Goal: Navigation & Orientation: Find specific page/section

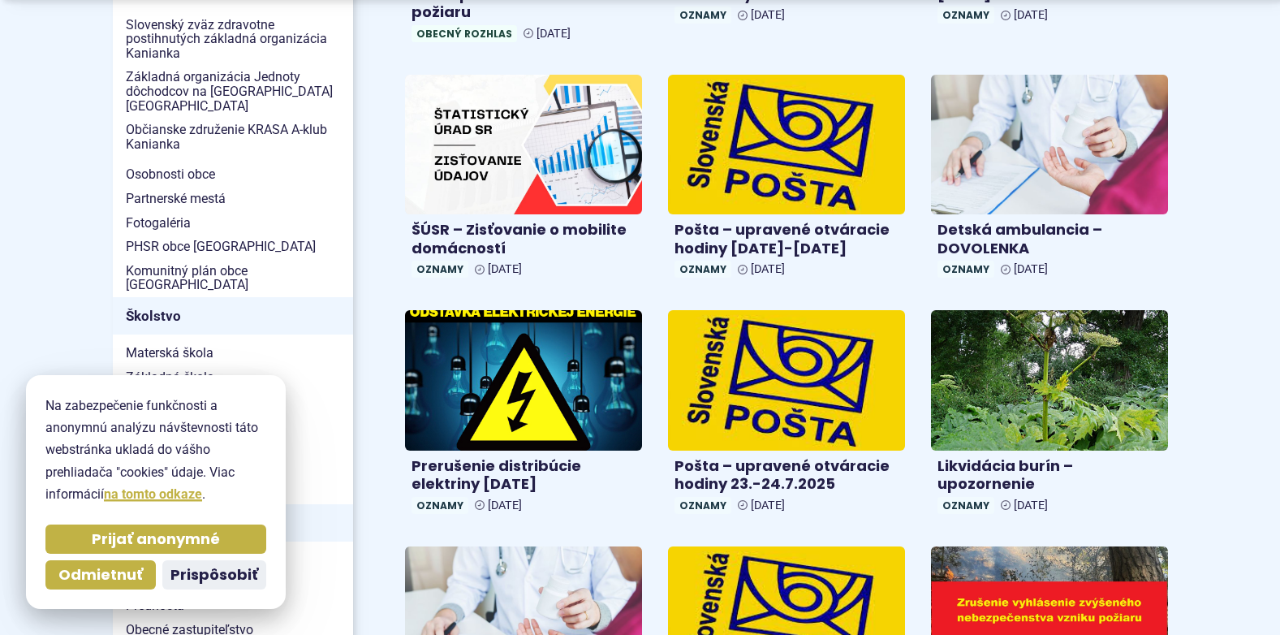
scroll to position [731, 0]
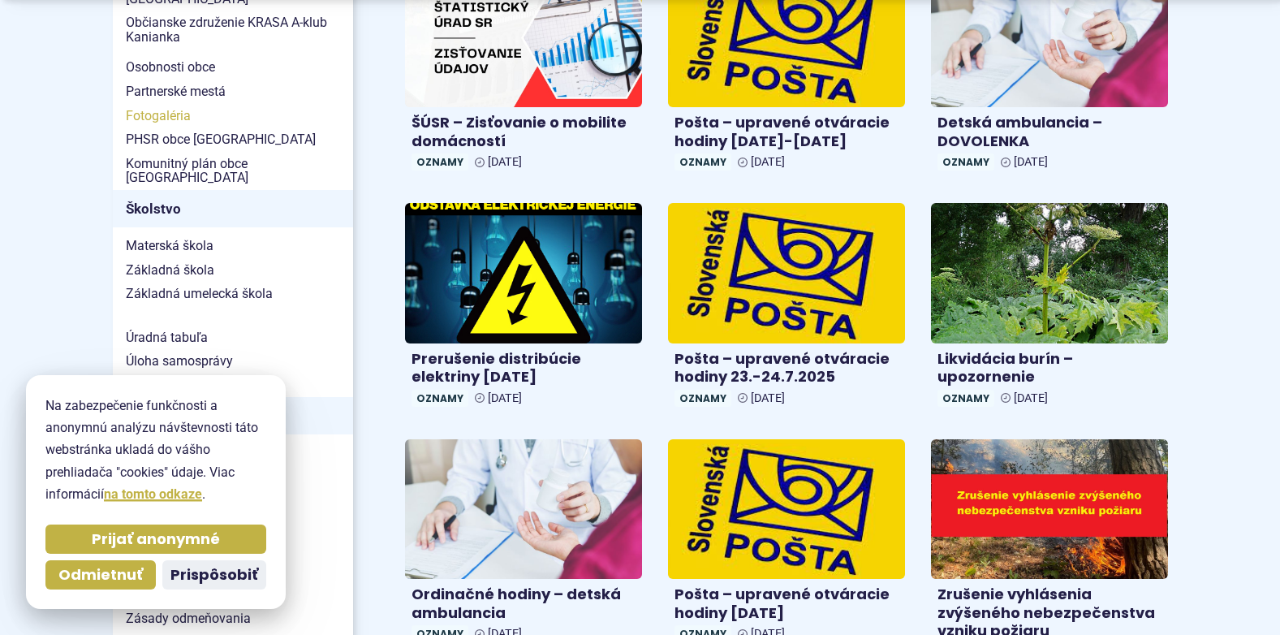
click at [159, 104] on span "Fotogaléria" at bounding box center [233, 116] width 214 height 24
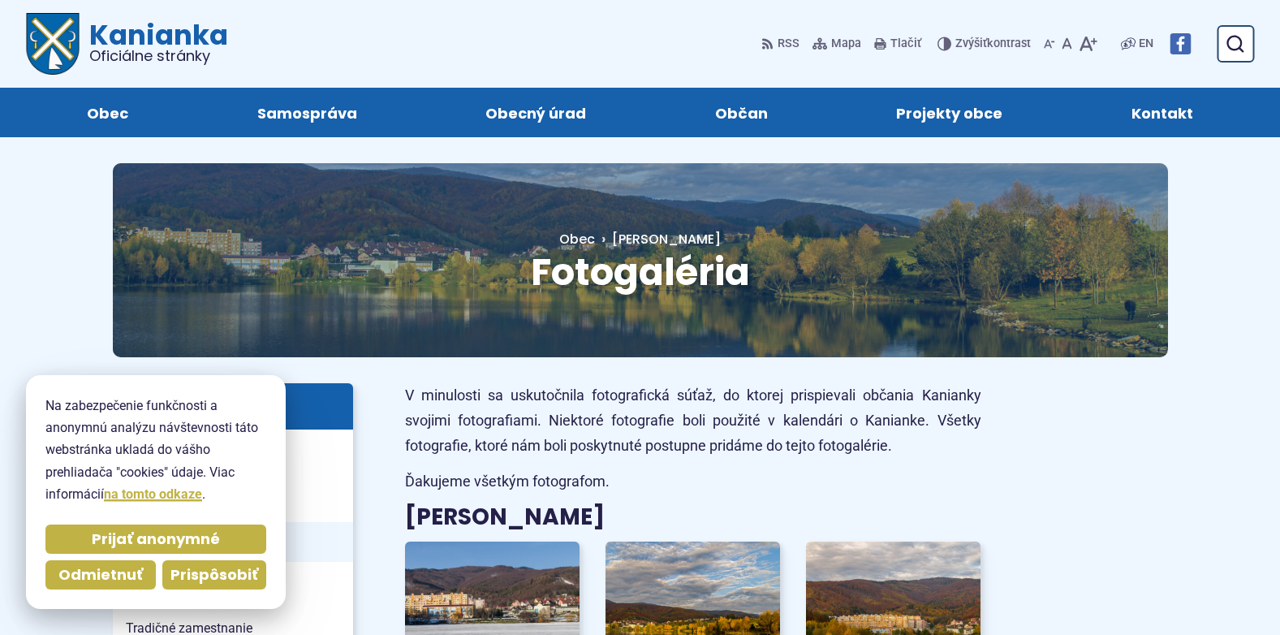
click at [199, 578] on span "Prispôsobiť" at bounding box center [214, 575] width 88 height 19
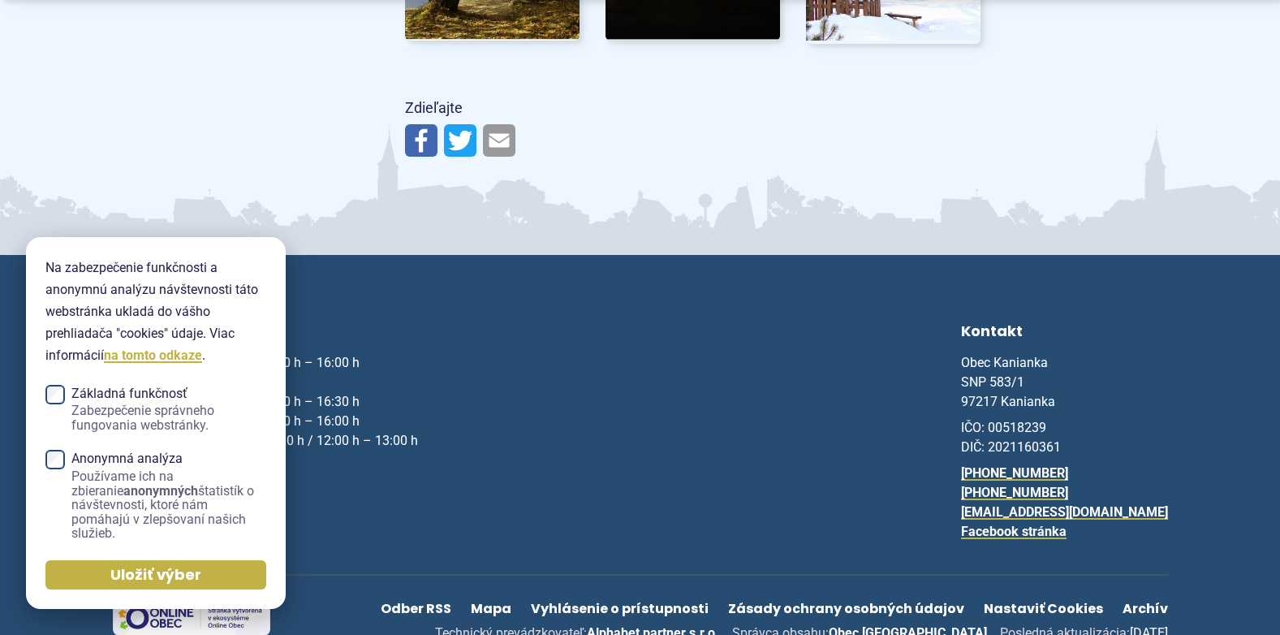
scroll to position [7154, 0]
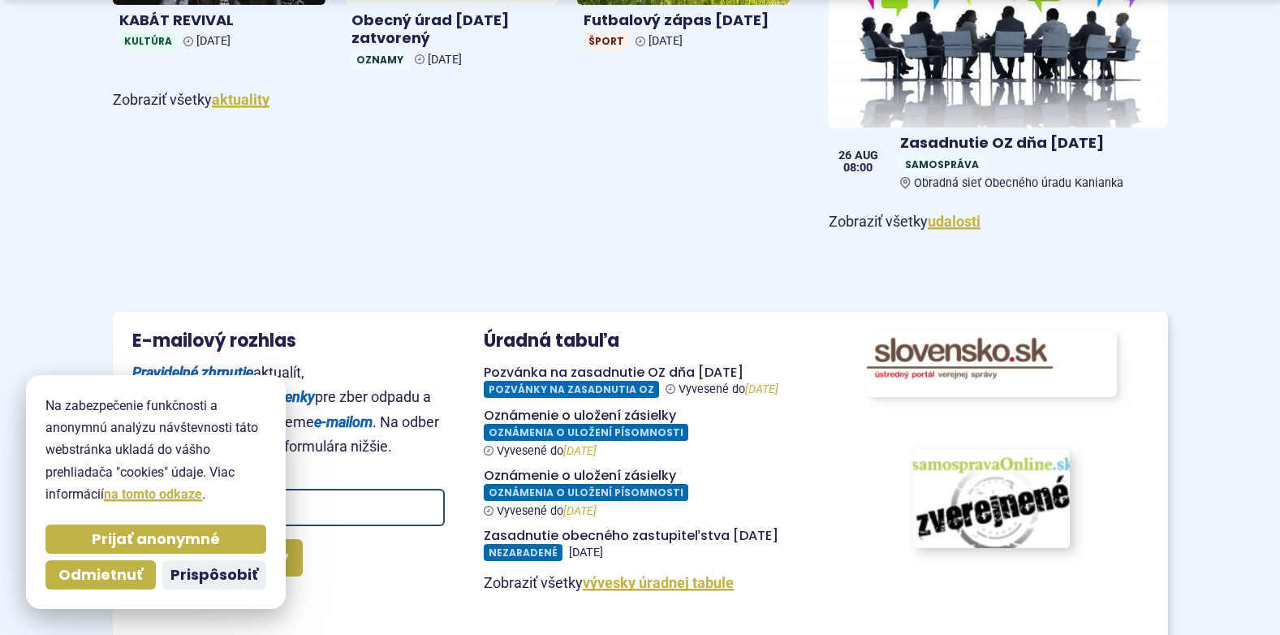
scroll to position [1461, 0]
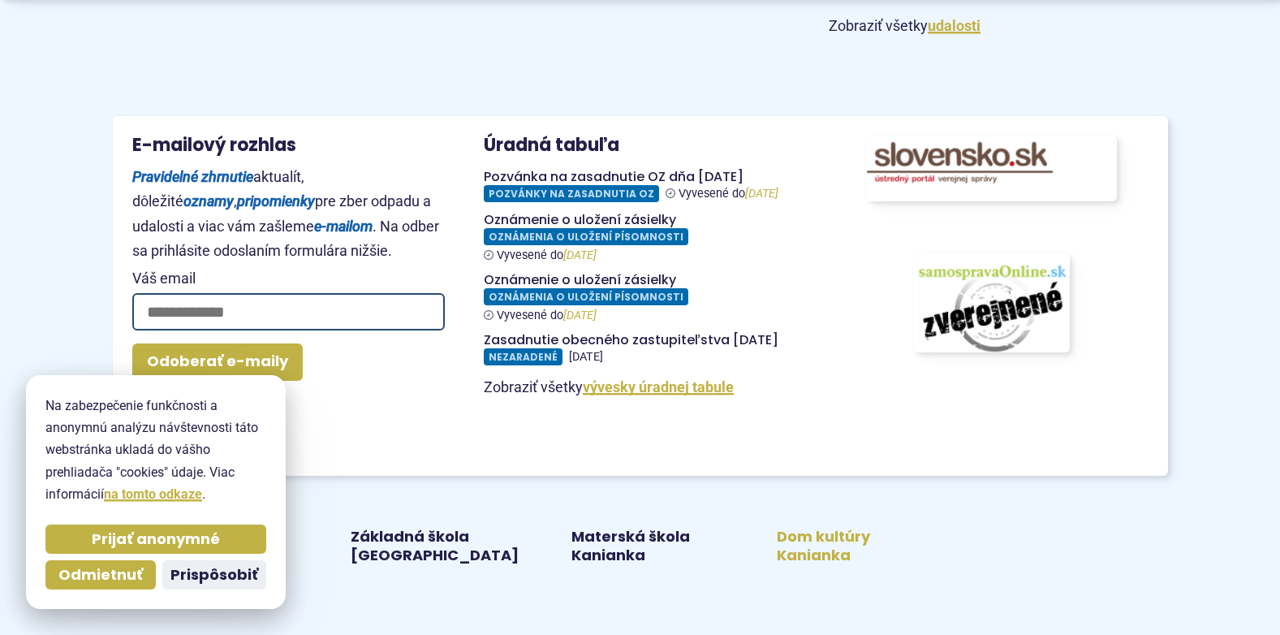
click at [795, 538] on link "Dom kultúry Kanianka" at bounding box center [845, 546] width 166 height 37
